Goal: Book appointment/travel/reservation

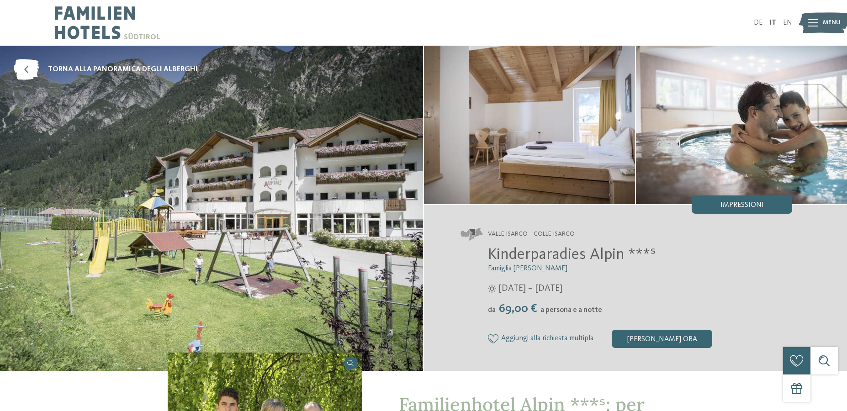
click at [97, 23] on img at bounding box center [107, 23] width 105 height 46
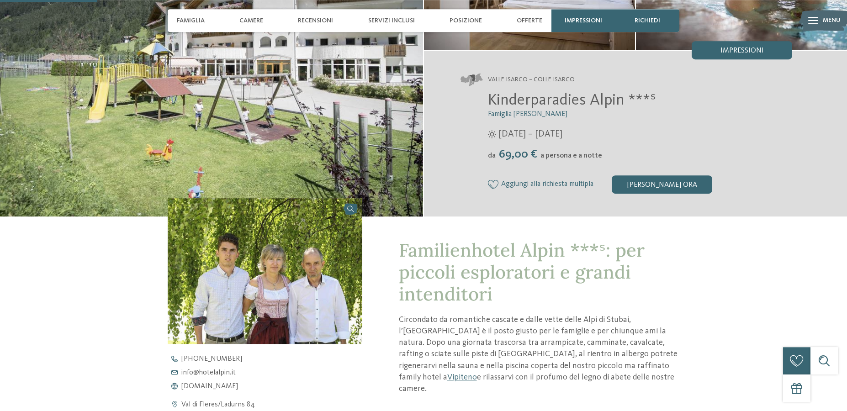
scroll to position [315, 0]
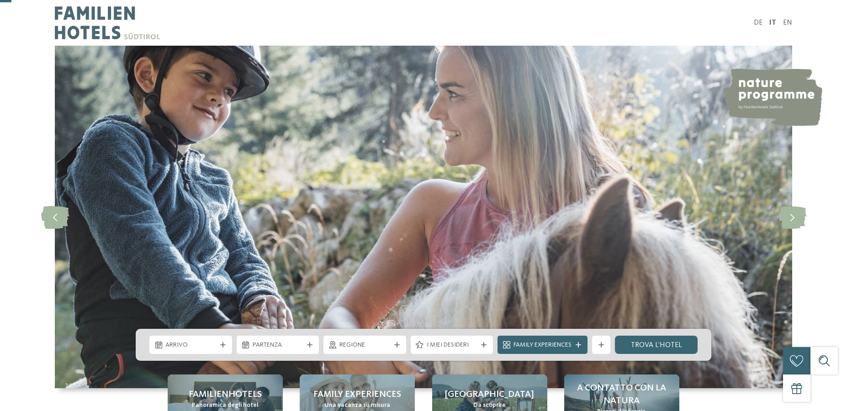
scroll to position [189, 0]
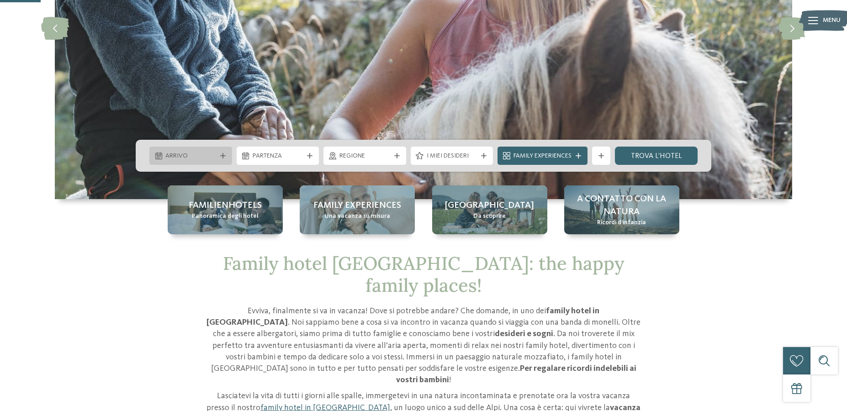
click at [204, 153] on span "Arrivo" at bounding box center [190, 156] width 51 height 9
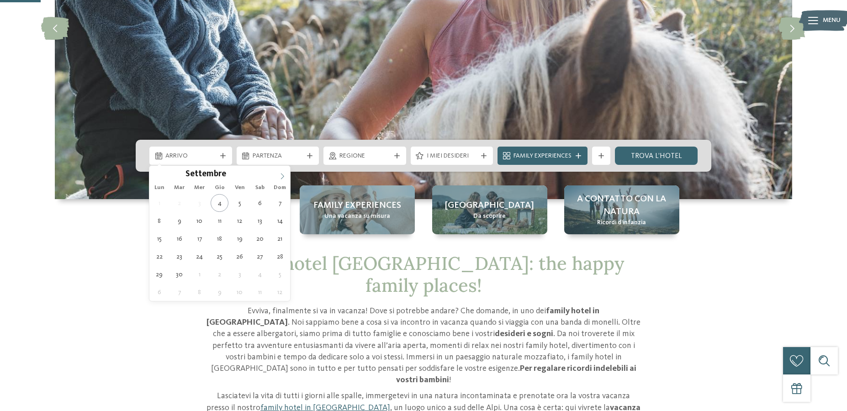
click at [285, 175] on icon at bounding box center [282, 176] width 6 height 6
click at [285, 174] on icon at bounding box center [282, 176] width 6 height 6
type div "26.12.2025"
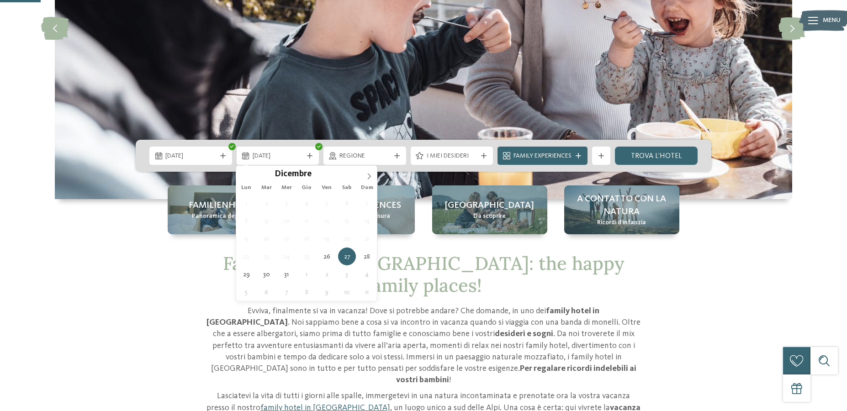
drag, startPoint x: 238, startPoint y: 254, endPoint x: 253, endPoint y: 213, distance: 43.6
type input "****"
click at [365, 177] on span at bounding box center [369, 174] width 16 height 16
type div "02.01.2026"
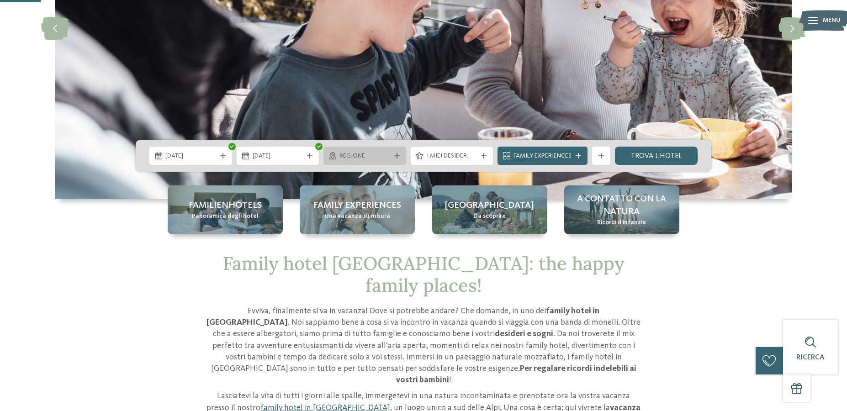
click at [392, 159] on div "Regione" at bounding box center [364, 156] width 83 height 18
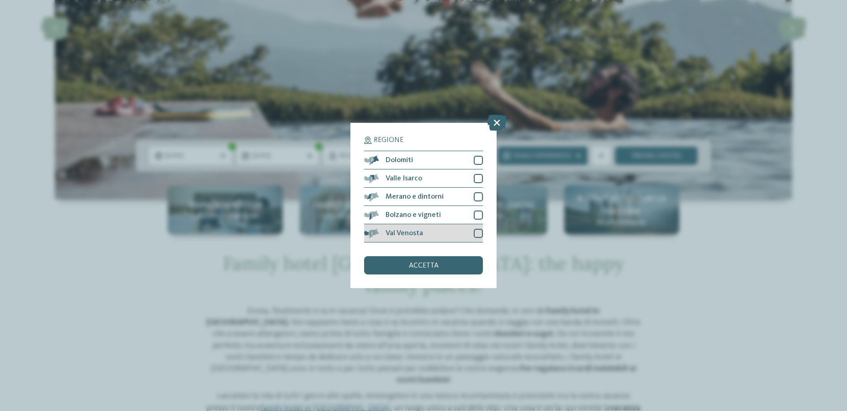
click at [474, 233] on div at bounding box center [478, 233] width 9 height 9
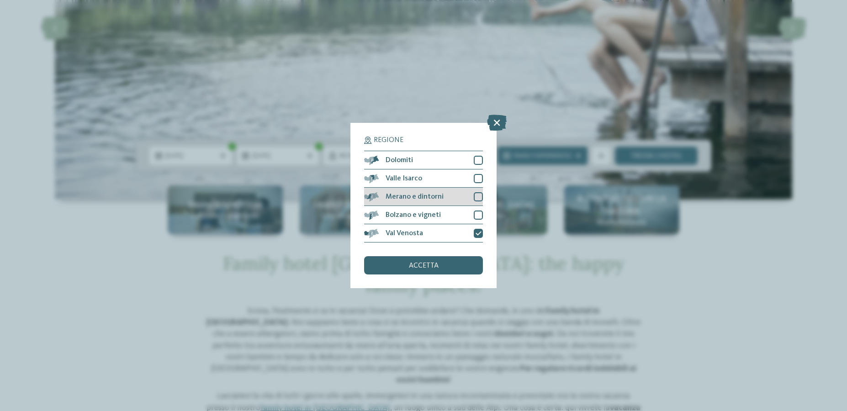
click at [477, 199] on div at bounding box center [478, 196] width 9 height 9
click at [429, 271] on div "accetta" at bounding box center [423, 265] width 119 height 18
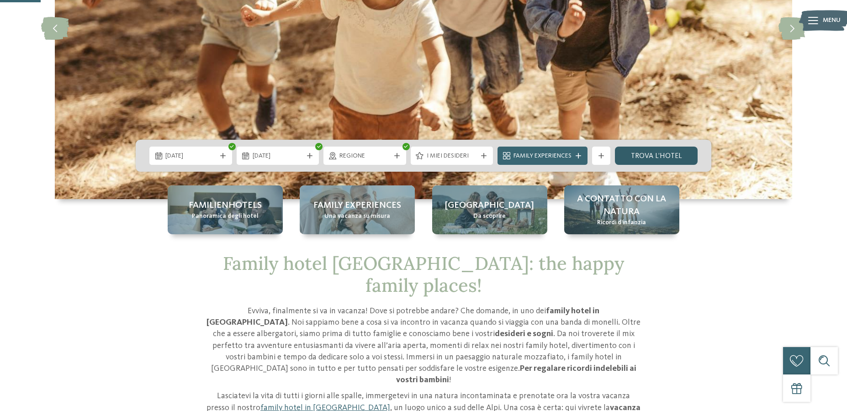
click at [662, 157] on link "trova l’hotel" at bounding box center [656, 156] width 83 height 18
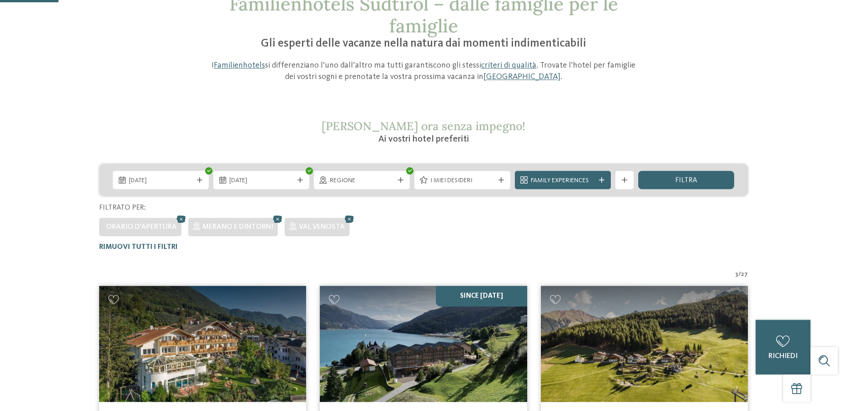
scroll to position [48, 0]
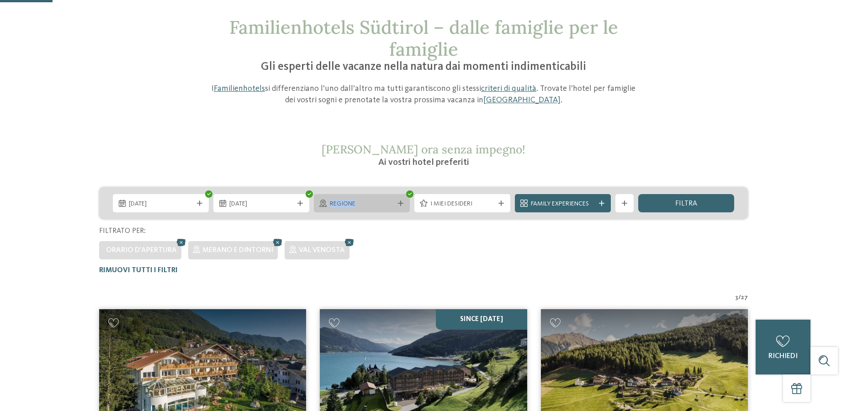
click at [388, 201] on span "Regione" at bounding box center [362, 204] width 64 height 9
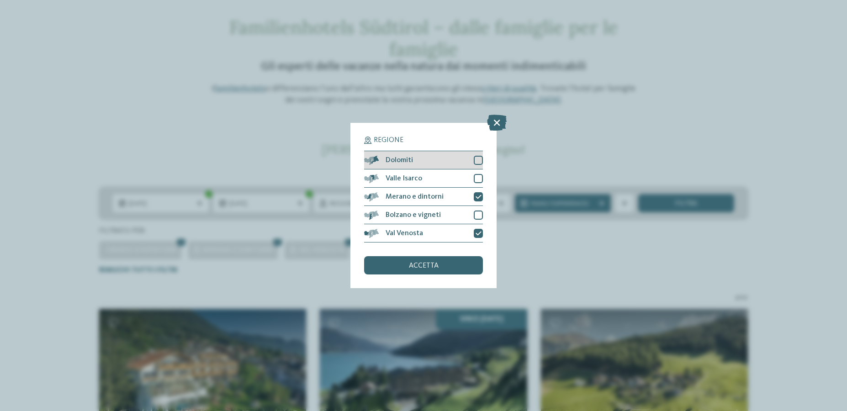
click at [481, 159] on div at bounding box center [478, 160] width 9 height 9
click at [439, 272] on div "accetta" at bounding box center [423, 265] width 119 height 18
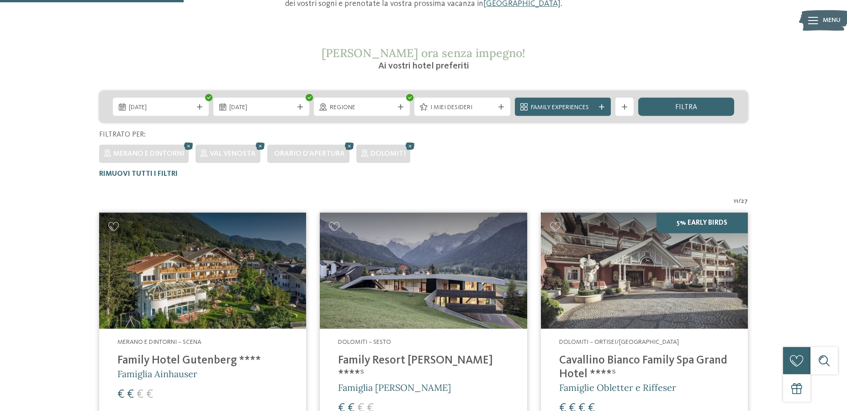
scroll to position [0, 0]
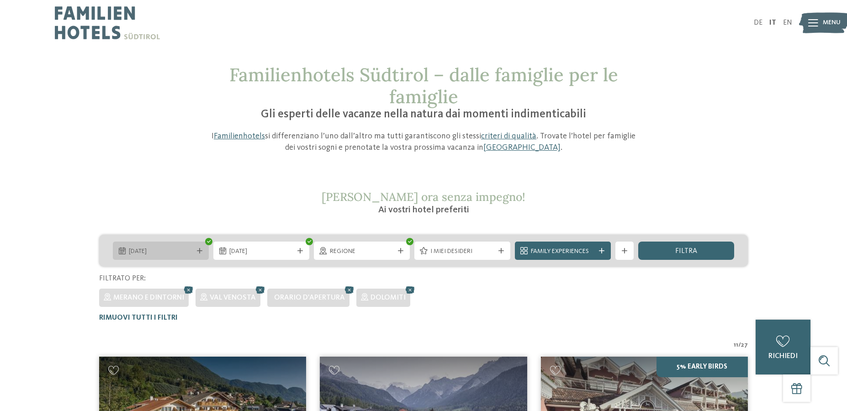
click at [194, 255] on div "26.12.2025" at bounding box center [161, 251] width 69 height 10
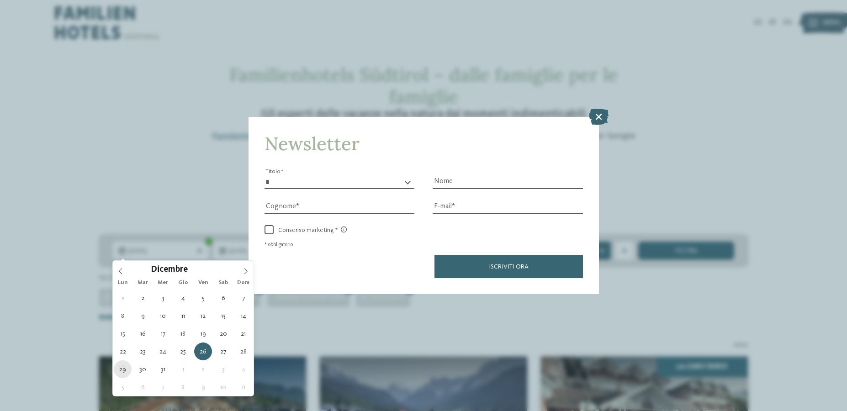
type div "29.12.2025"
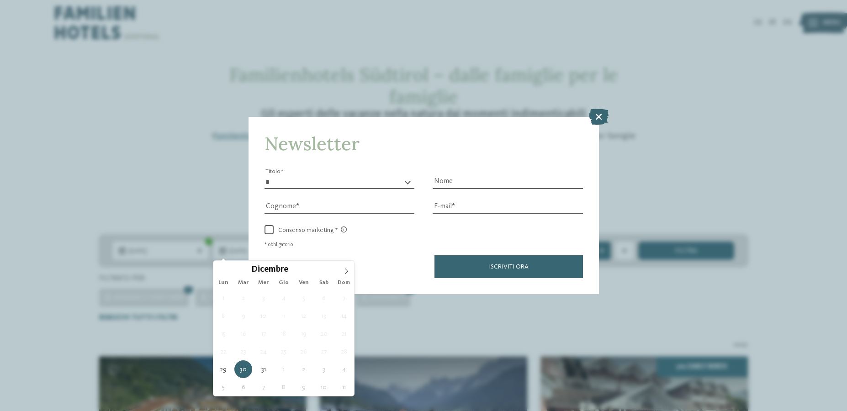
click at [600, 113] on icon at bounding box center [599, 116] width 20 height 16
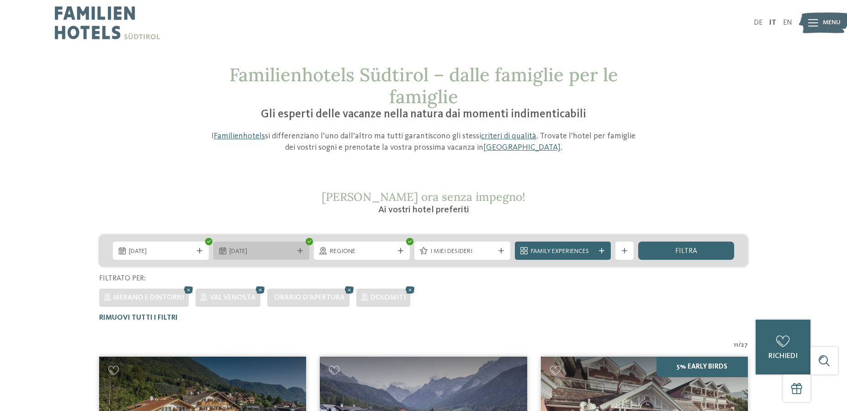
click at [299, 248] on div "30.12.2025" at bounding box center [261, 251] width 96 height 18
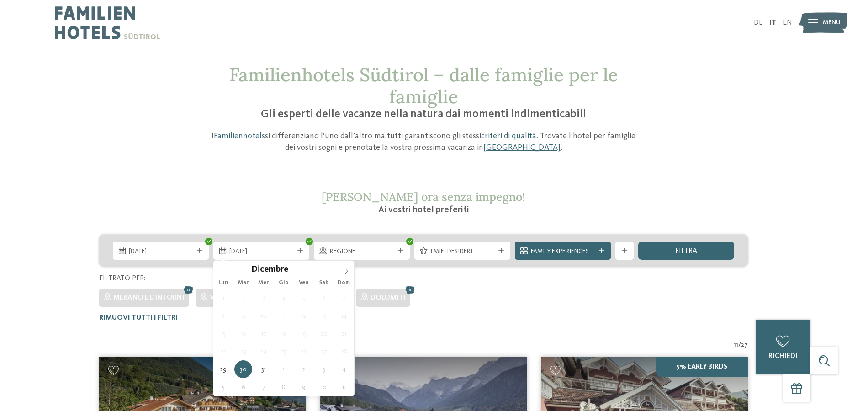
type input "****"
click at [340, 271] on span at bounding box center [347, 269] width 16 height 16
type div "05.01.2026"
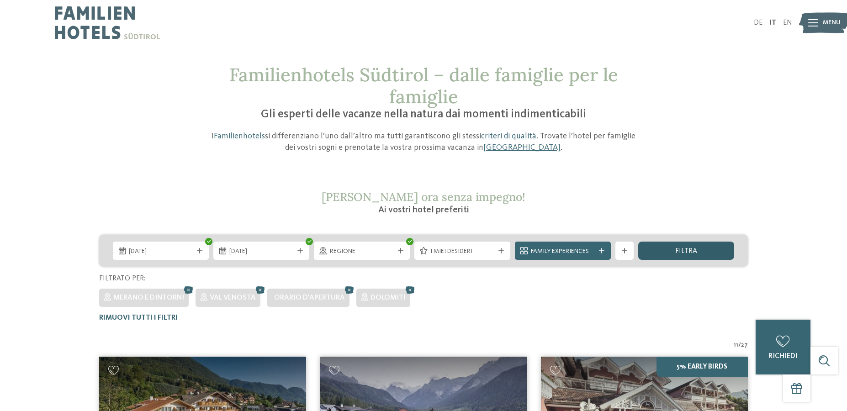
click at [683, 256] on div "filtra" at bounding box center [686, 251] width 96 height 18
